Goal: Navigation & Orientation: Understand site structure

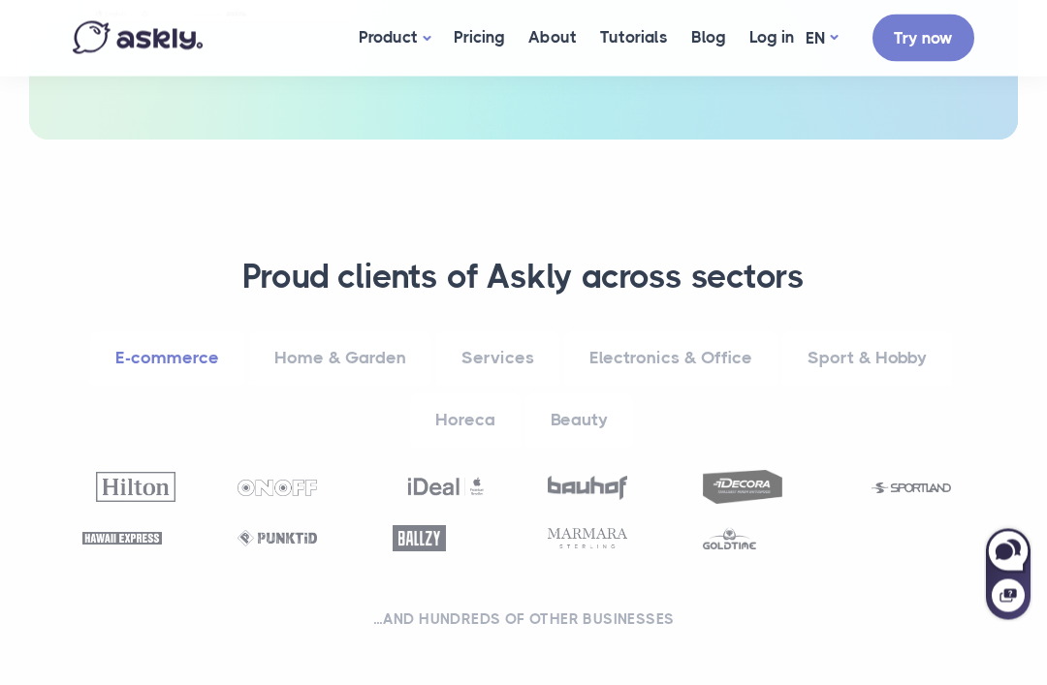
scroll to position [1005, 0]
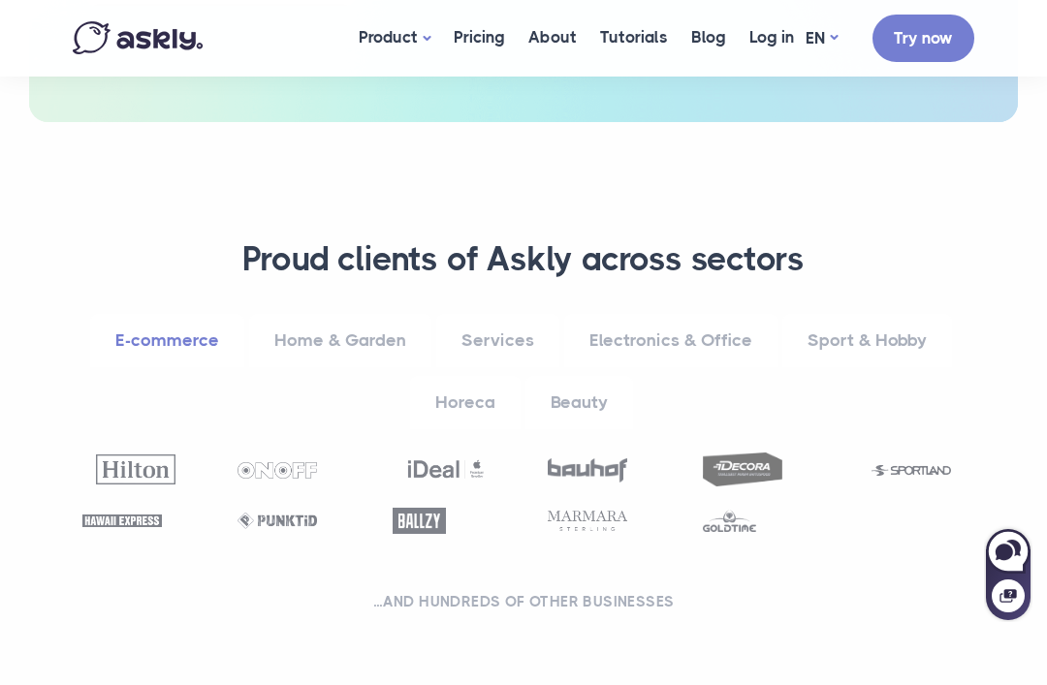
click at [312, 334] on link "Home & Garden" at bounding box center [340, 340] width 182 height 53
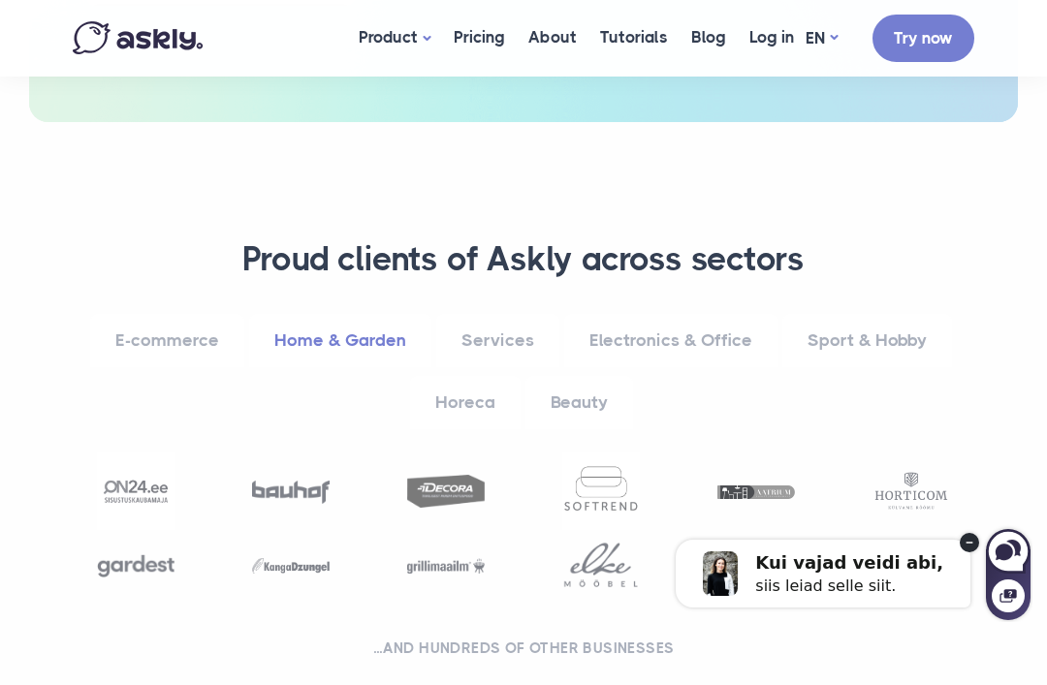
click at [966, 560] on div "Kui vajad veidi abi, siis leiad selle siit." at bounding box center [823, 574] width 295 height 68
select select "**"
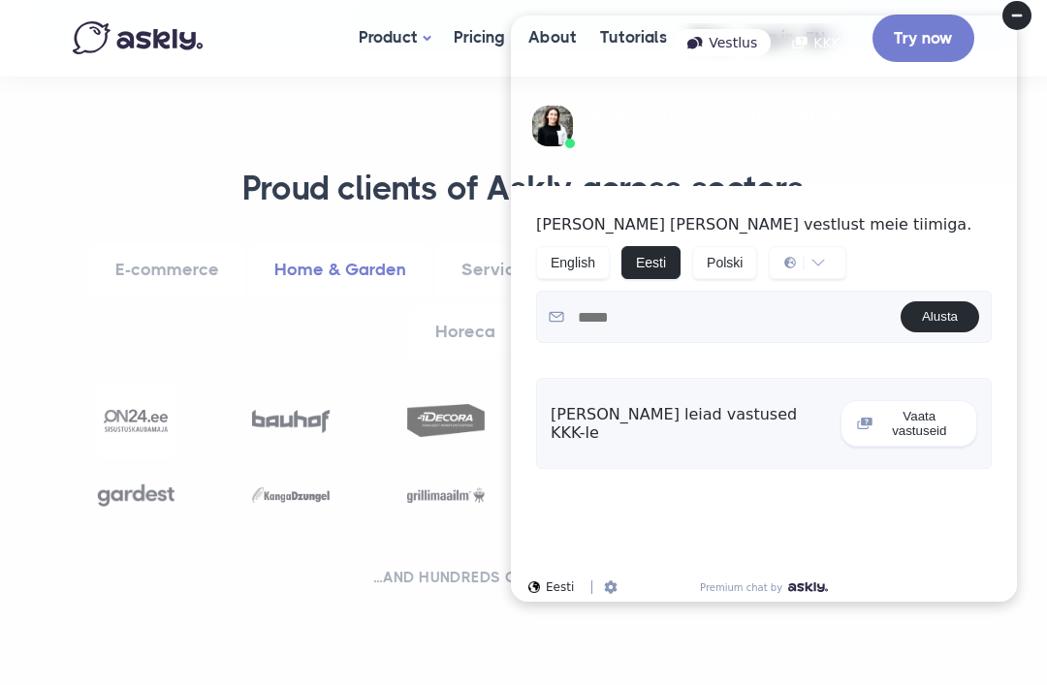
scroll to position [1057, 0]
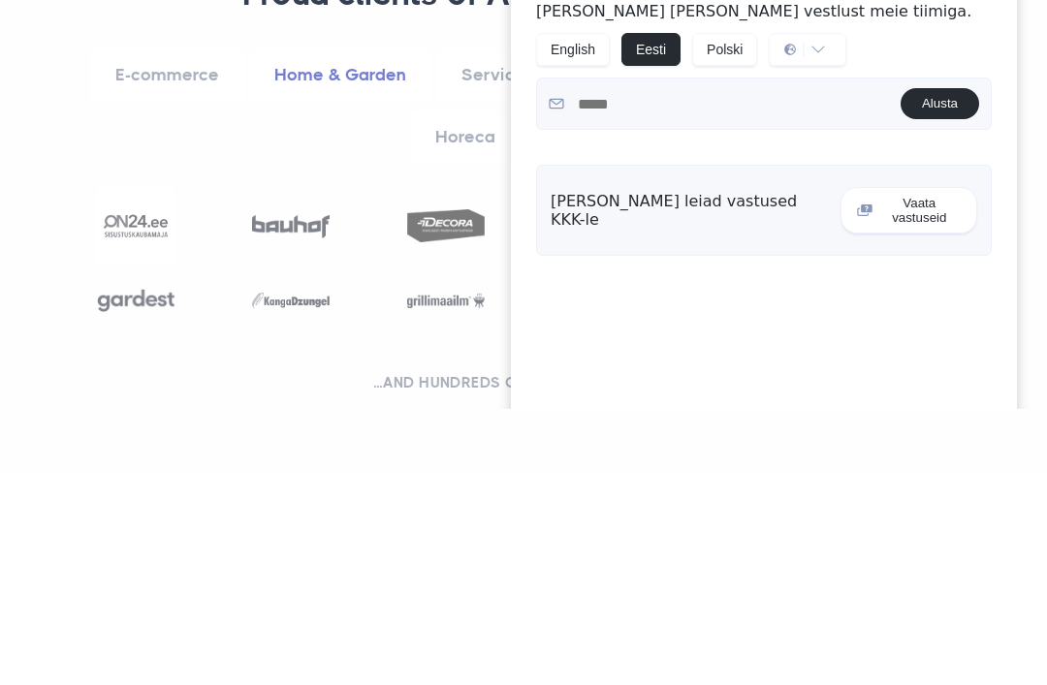
click at [334, 400] on div at bounding box center [523, 473] width 930 height 147
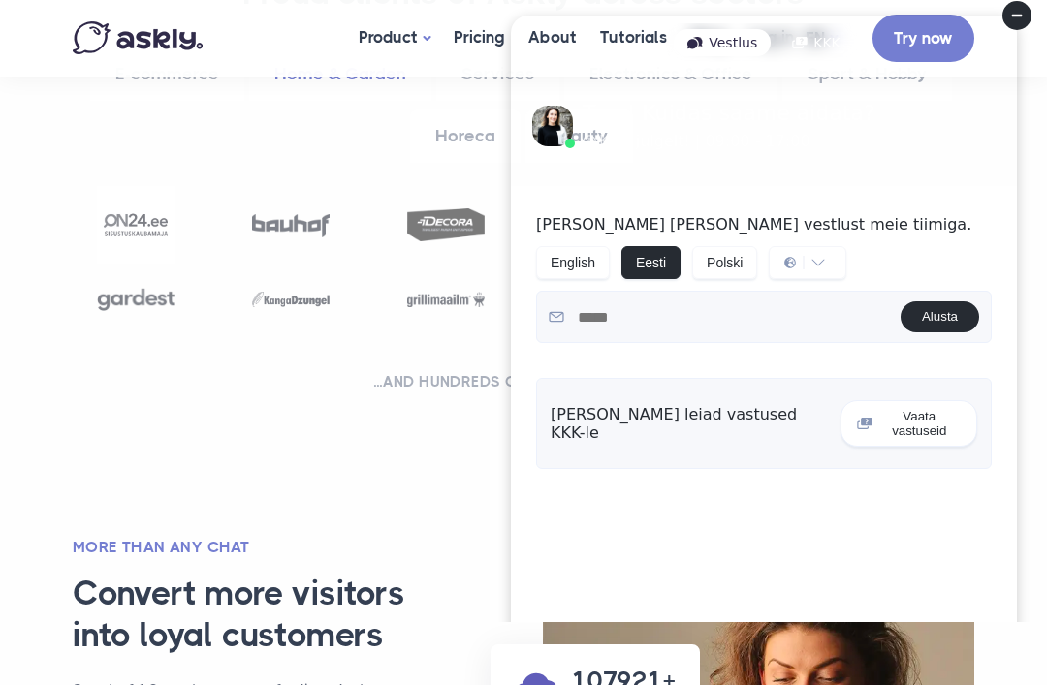
scroll to position [1274, 0]
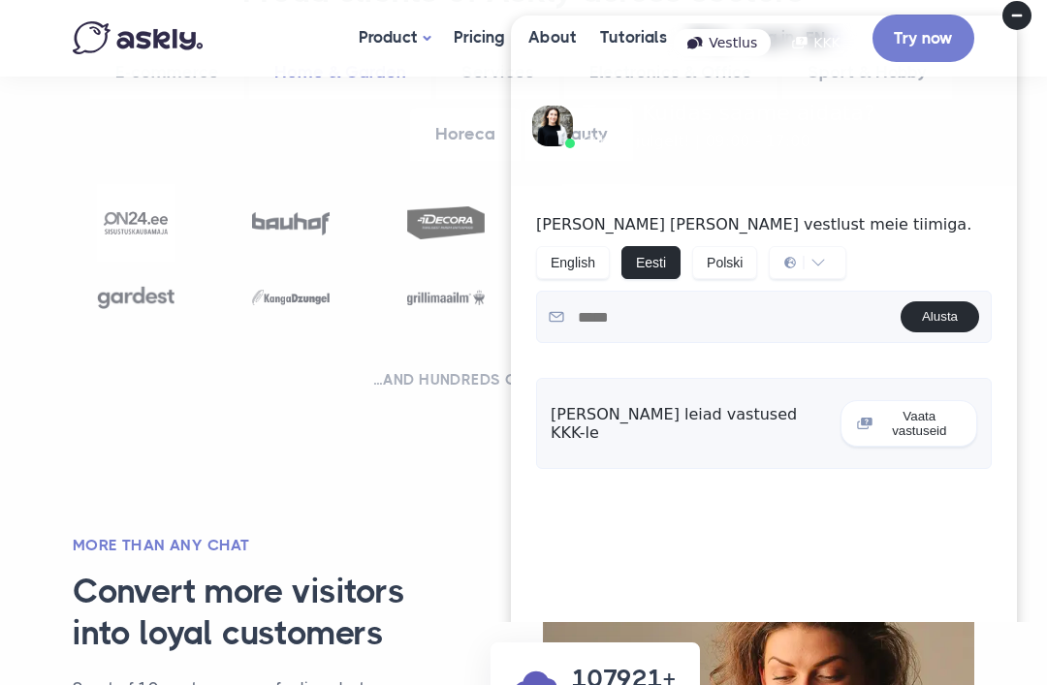
click at [1039, 31] on nav "Product Live chat AI chat Pricing About Tutorials Blog Log in [EMAIL_ADDRESS][D…" at bounding box center [523, 38] width 1047 height 77
click at [1019, 25] on circle at bounding box center [1016, 15] width 29 height 29
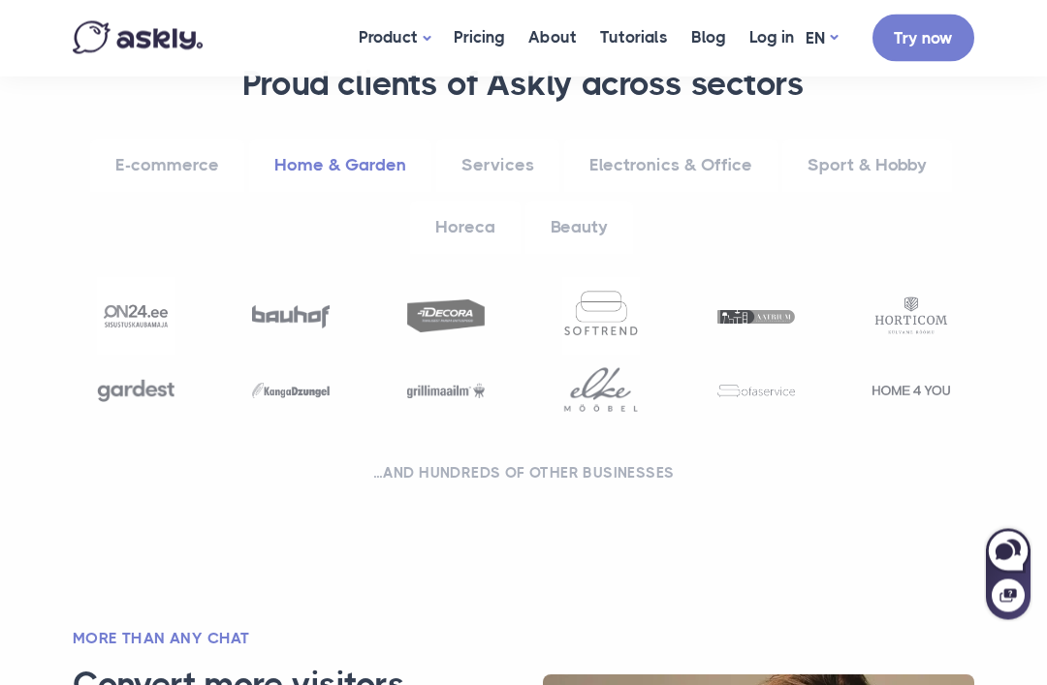
scroll to position [1186, 0]
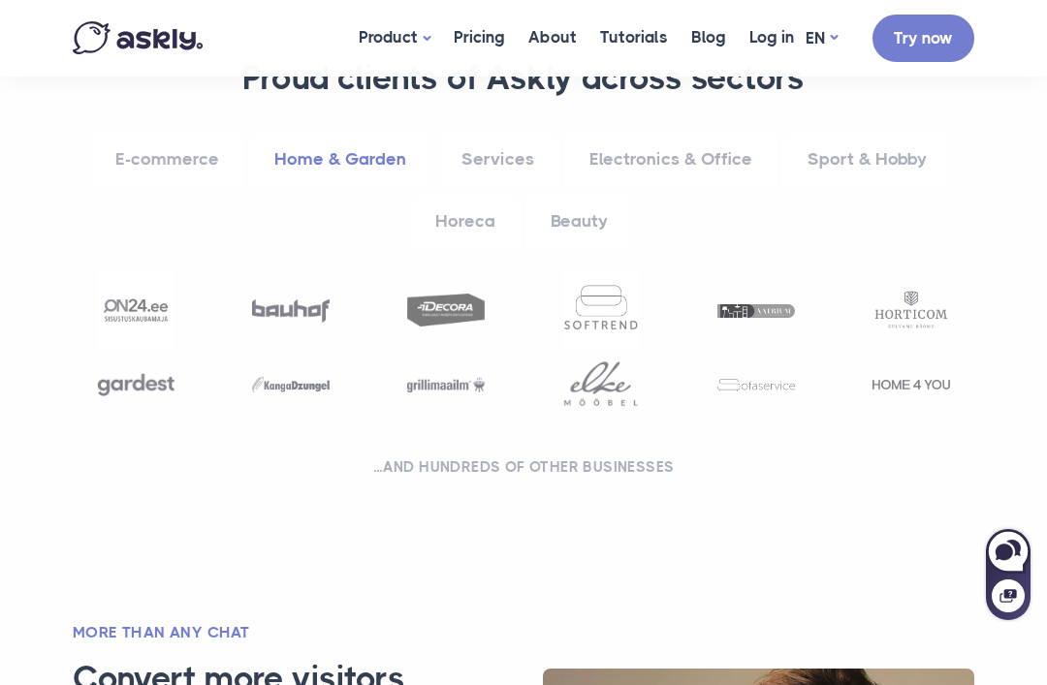
click at [1044, 591] on section "**********" at bounding box center [523, 272] width 1047 height 662
click at [1012, 547] on icon at bounding box center [1008, 551] width 42 height 42
select select "**"
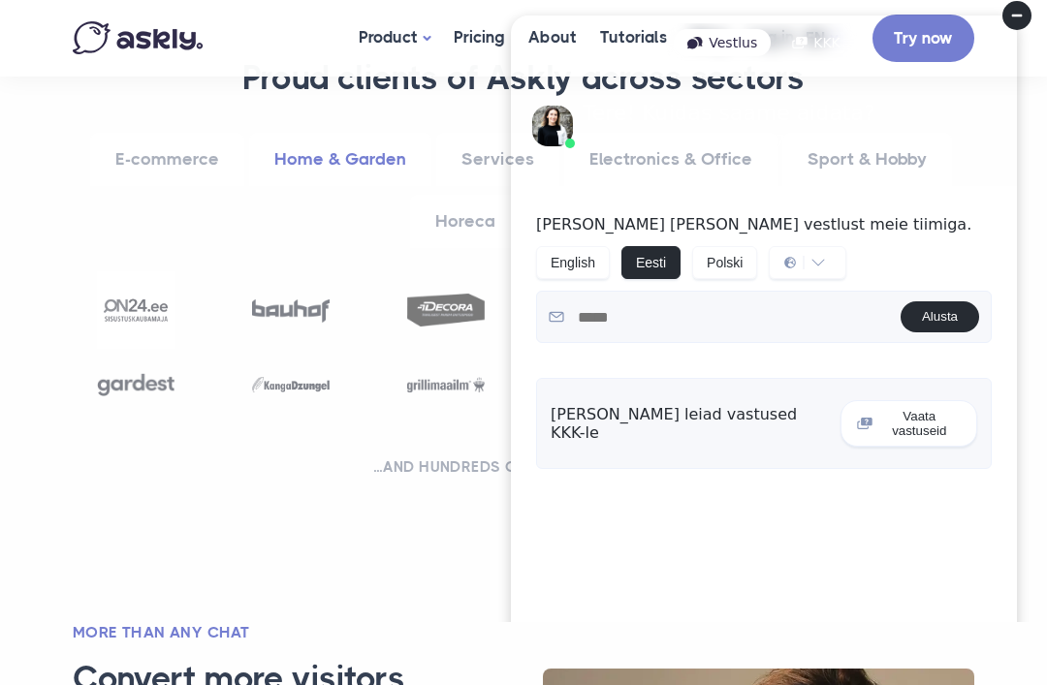
click at [1020, 9] on circle at bounding box center [1016, 15] width 29 height 29
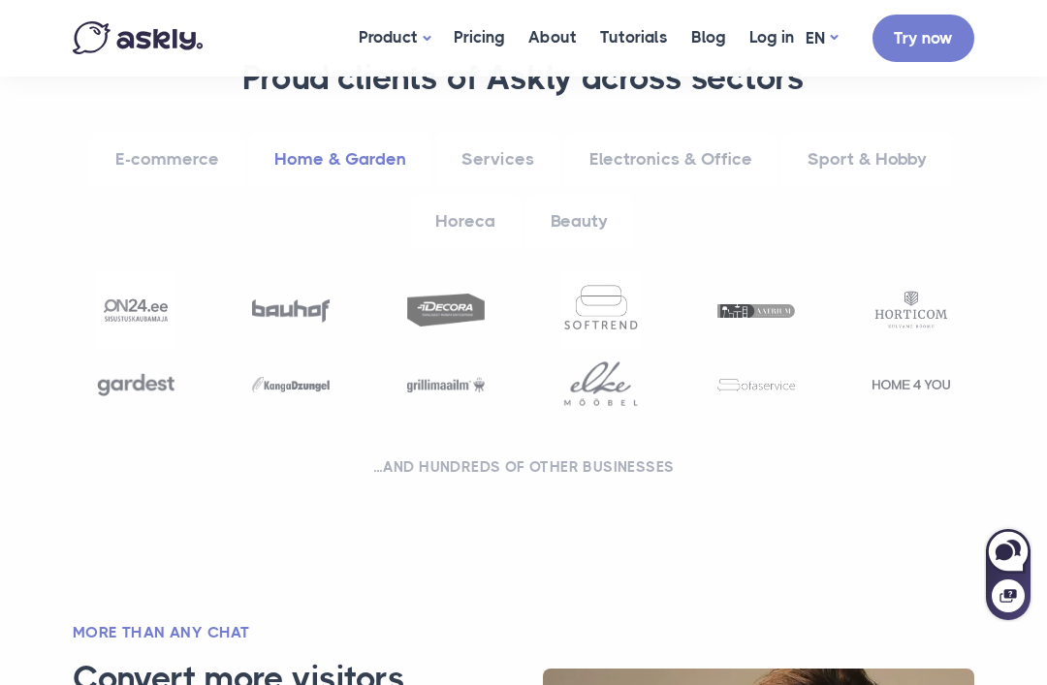
click at [1006, 38] on nav "Product Live chat AI chat Pricing About Tutorials Blog Log in [EMAIL_ADDRESS][D…" at bounding box center [523, 38] width 1047 height 77
click at [614, 338] on img at bounding box center [601, 310] width 78 height 78
click at [633, 370] on img at bounding box center [601, 384] width 78 height 50
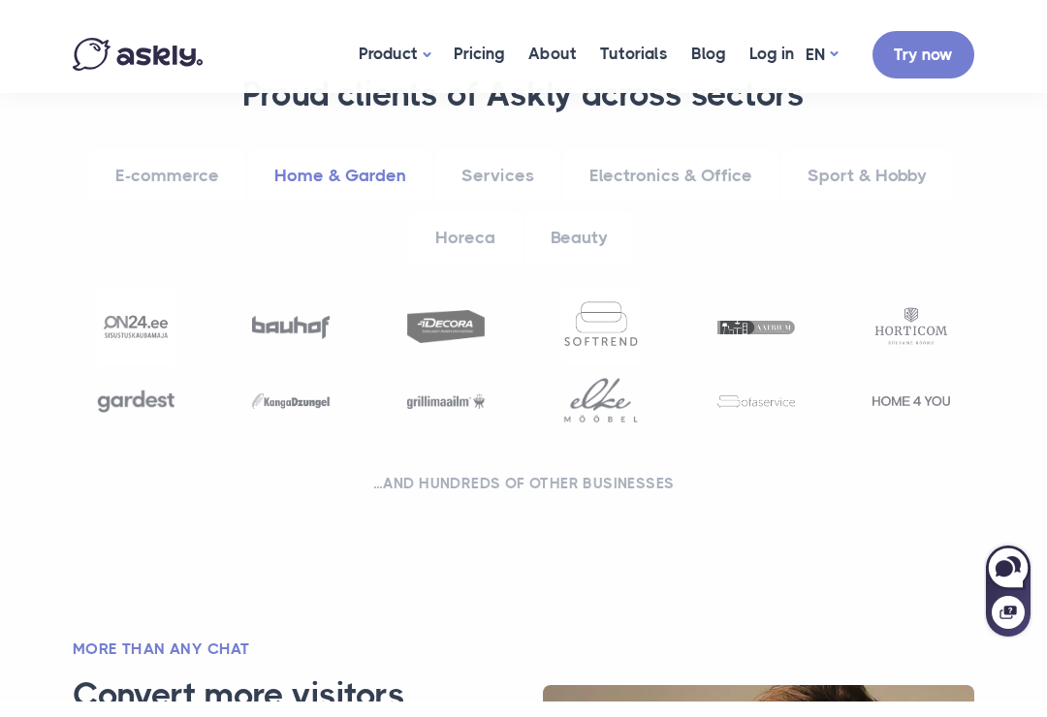
scroll to position [1218, 0]
